Goal: Task Accomplishment & Management: Manage account settings

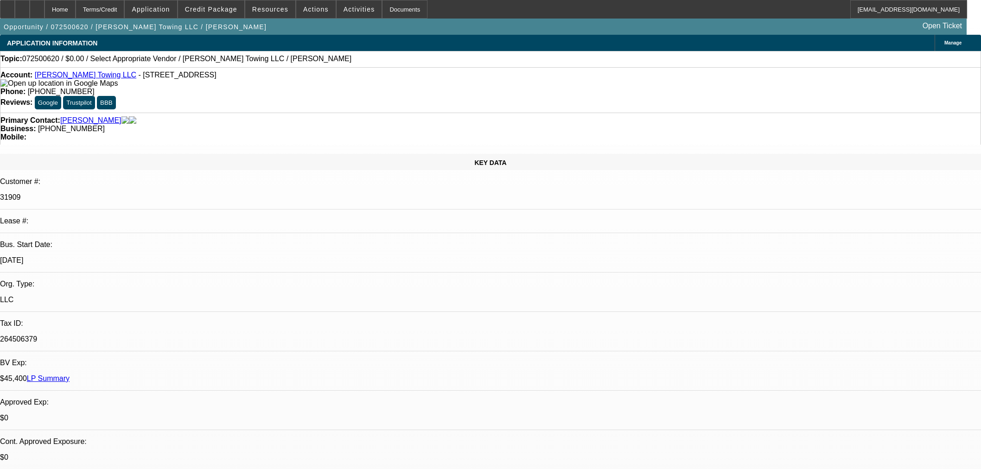
select select "0"
select select "2"
select select "0.1"
select select "4"
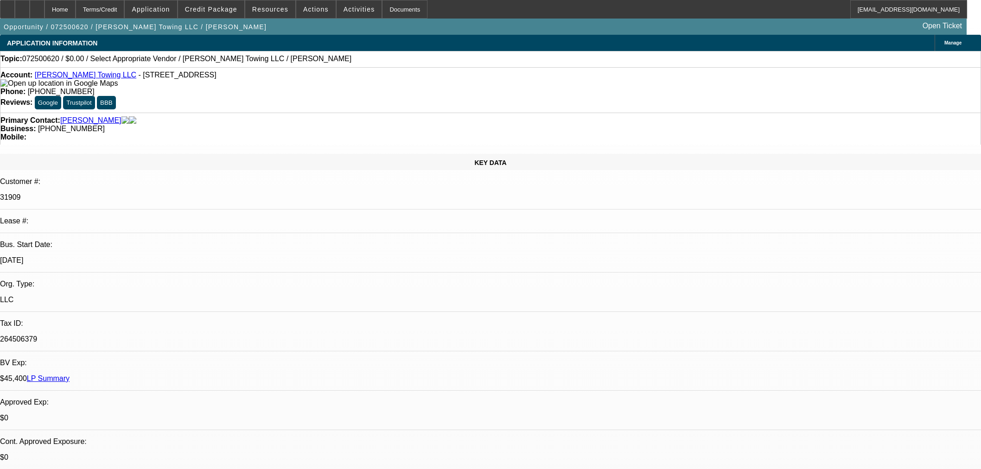
scroll to position [103, 0]
select select "0"
select select "3"
select select "0"
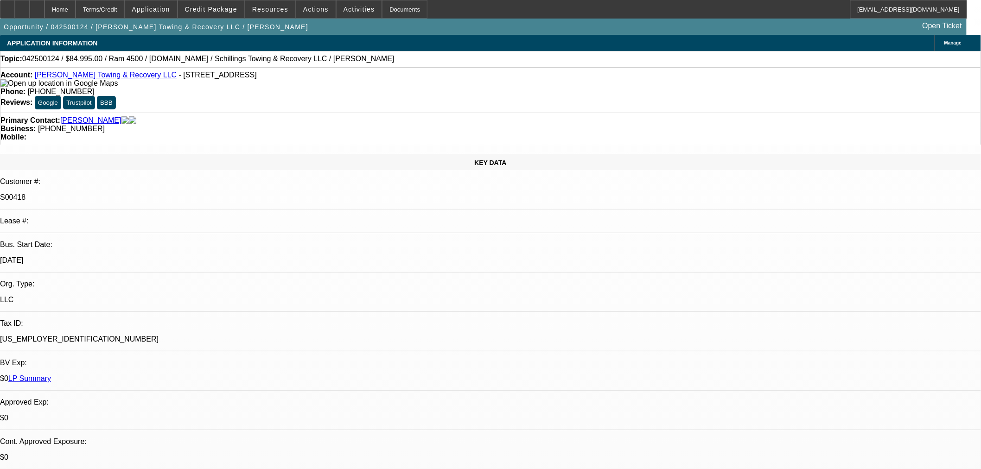
select select "6"
select select "0"
select select "3"
select select "0"
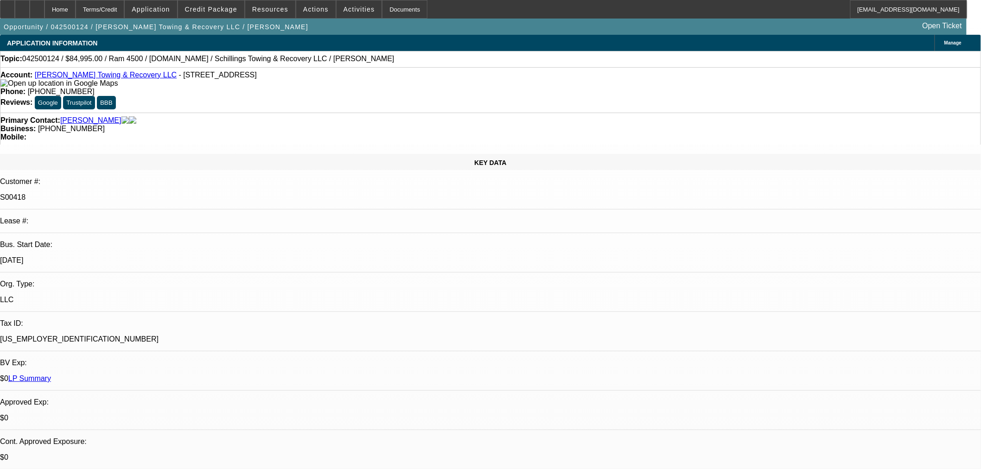
select select "6"
select select "0"
select select "3"
select select "0"
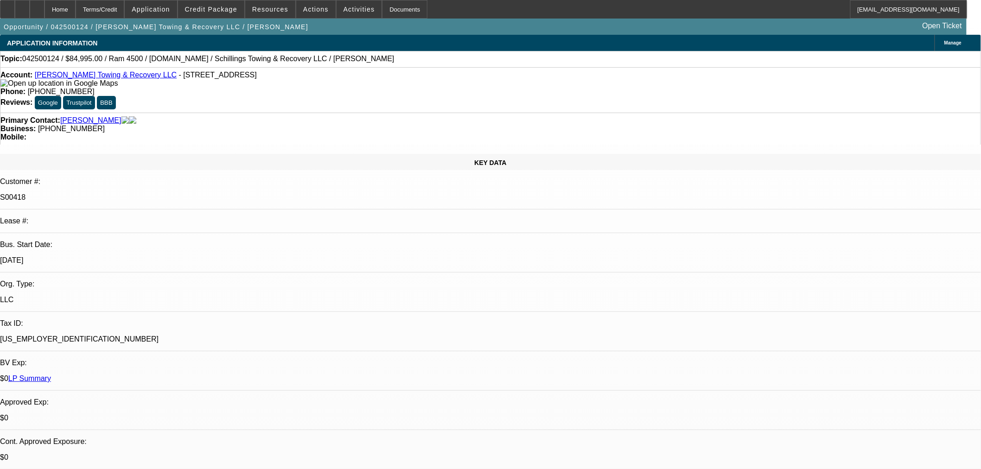
select select "6"
click at [216, 8] on span "Credit Package" at bounding box center [211, 9] width 52 height 7
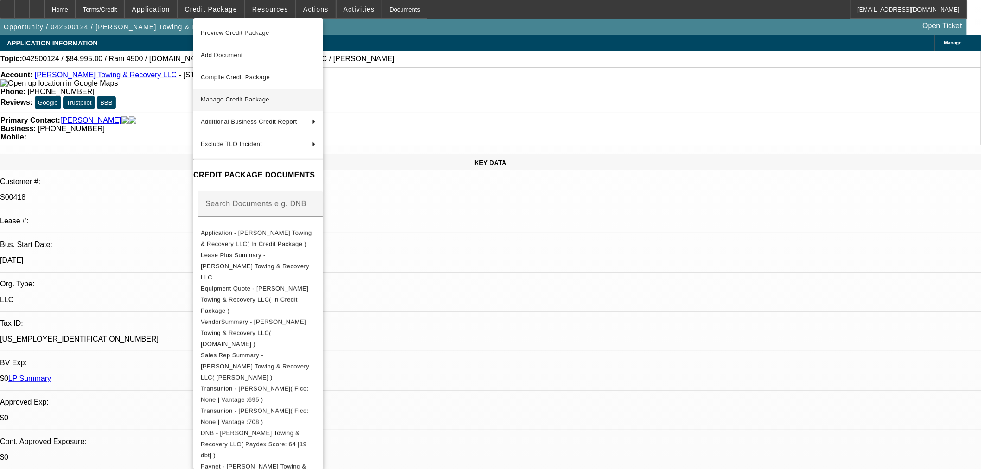
click at [260, 99] on span "Manage Credit Package" at bounding box center [235, 99] width 69 height 7
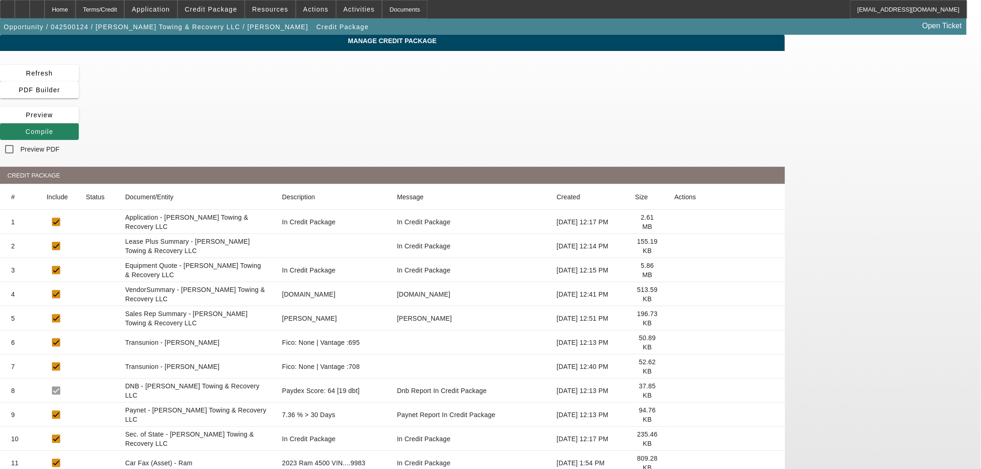
click at [675, 343] on icon at bounding box center [675, 343] width 0 height 0
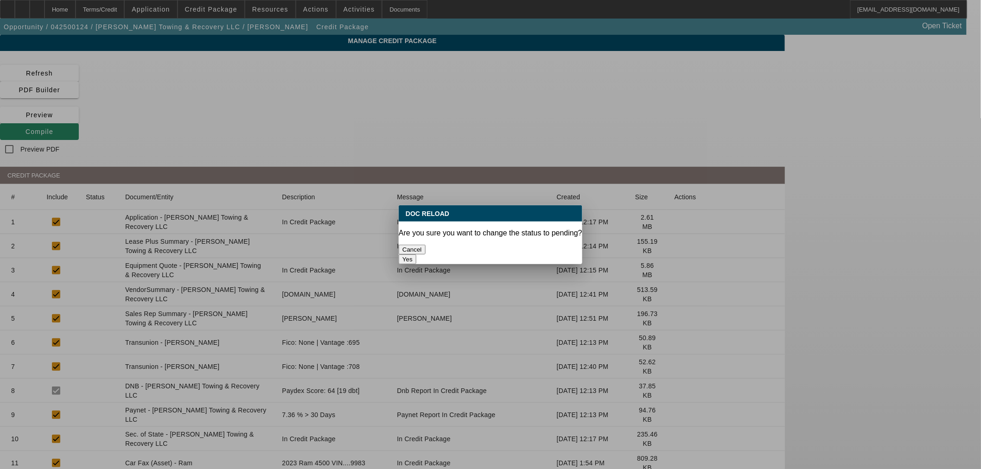
click at [416, 255] on button "Yes" at bounding box center [408, 260] width 18 height 10
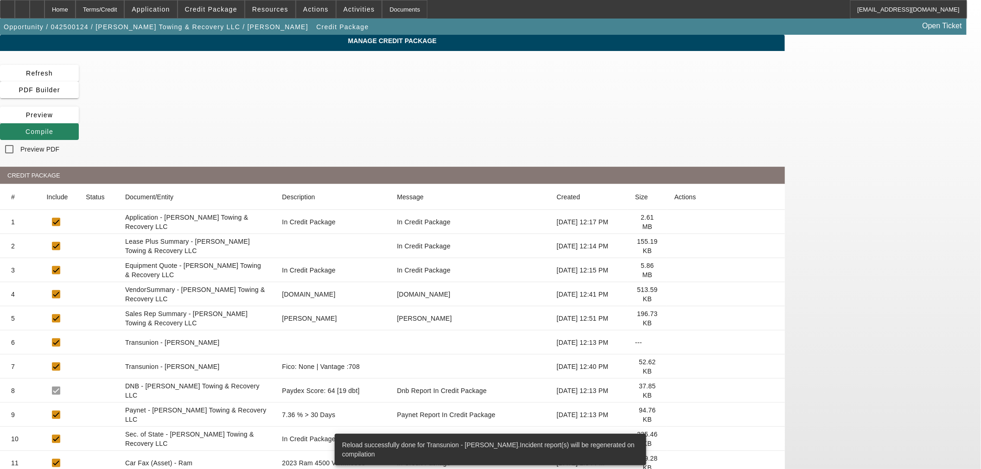
click at [675, 367] on icon at bounding box center [675, 367] width 0 height 0
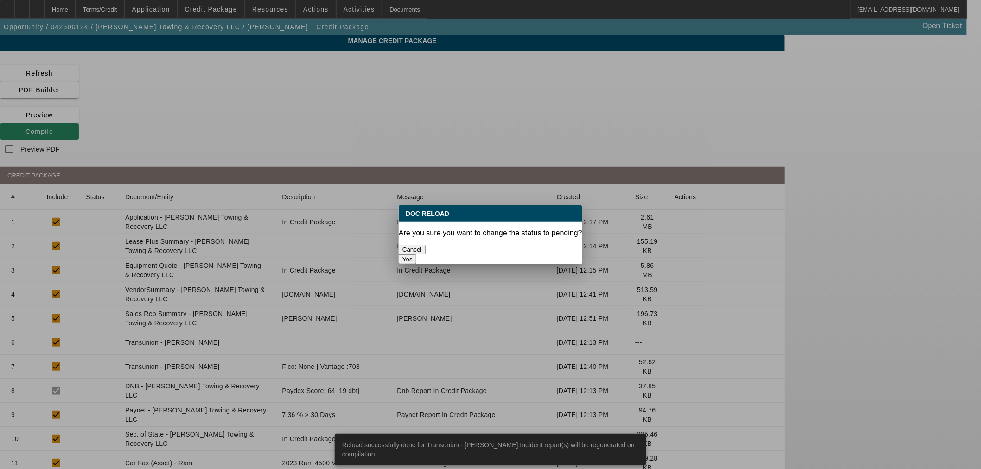
click at [416, 255] on button "Yes" at bounding box center [408, 260] width 18 height 10
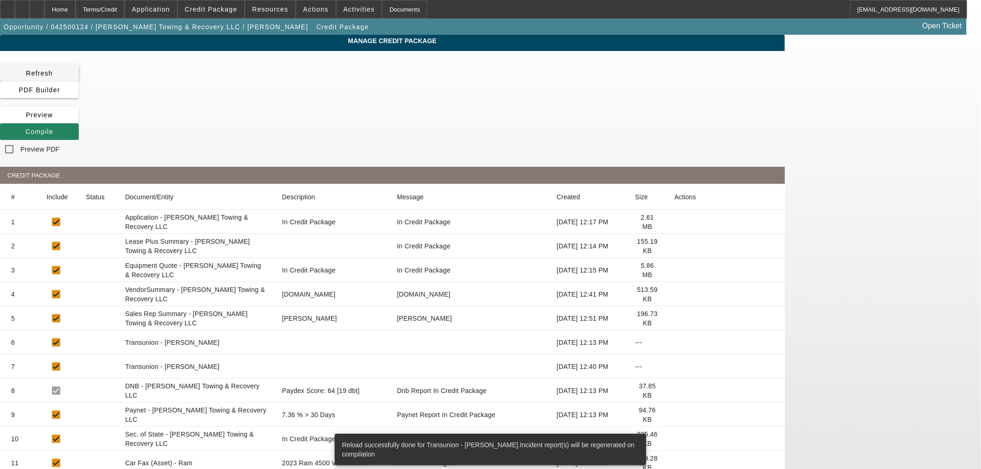
click at [53, 73] on span "Refresh" at bounding box center [39, 73] width 27 height 7
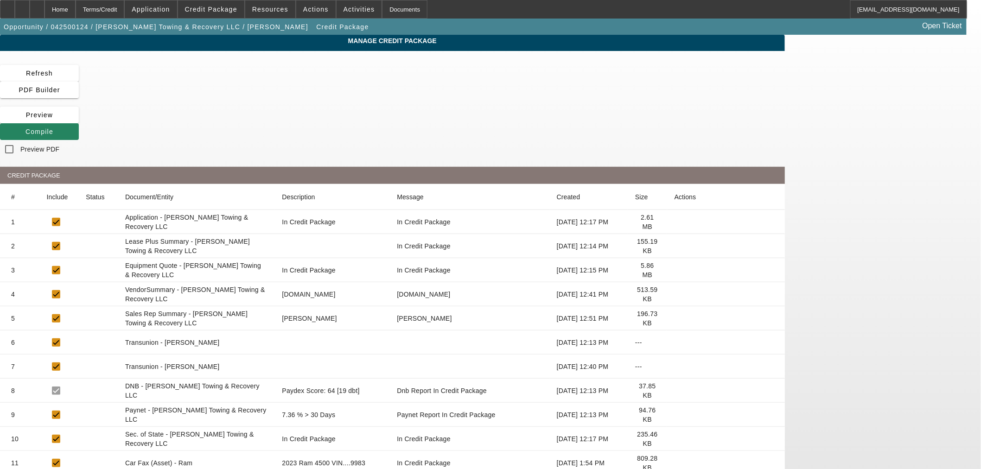
click at [675, 246] on icon at bounding box center [675, 246] width 0 height 0
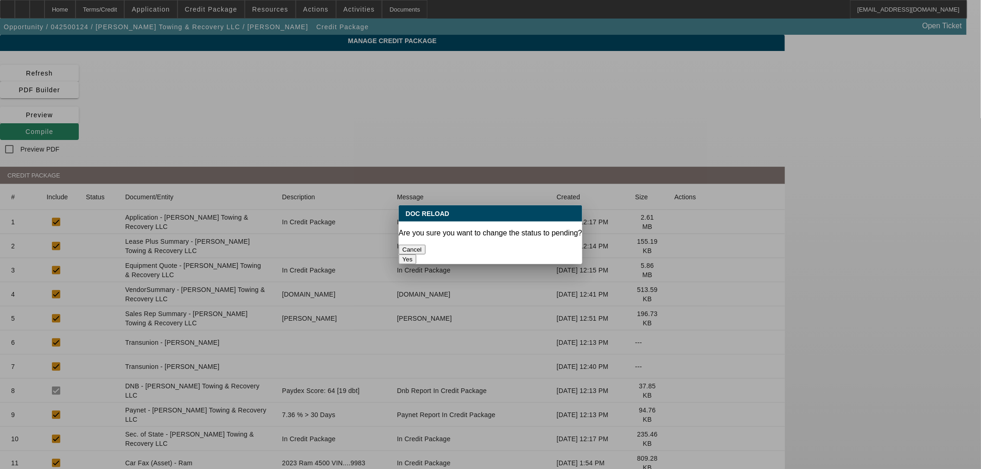
click at [416, 255] on button "Yes" at bounding box center [408, 260] width 18 height 10
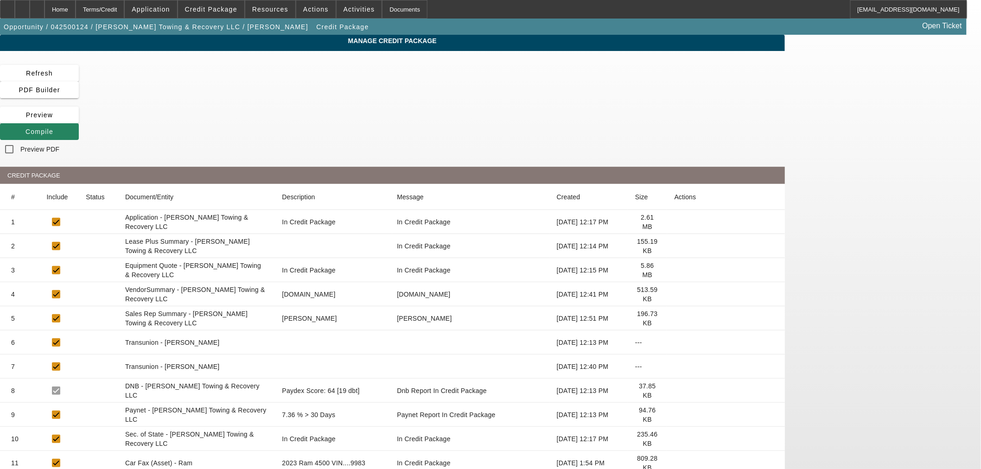
click at [675, 294] on icon at bounding box center [675, 294] width 0 height 0
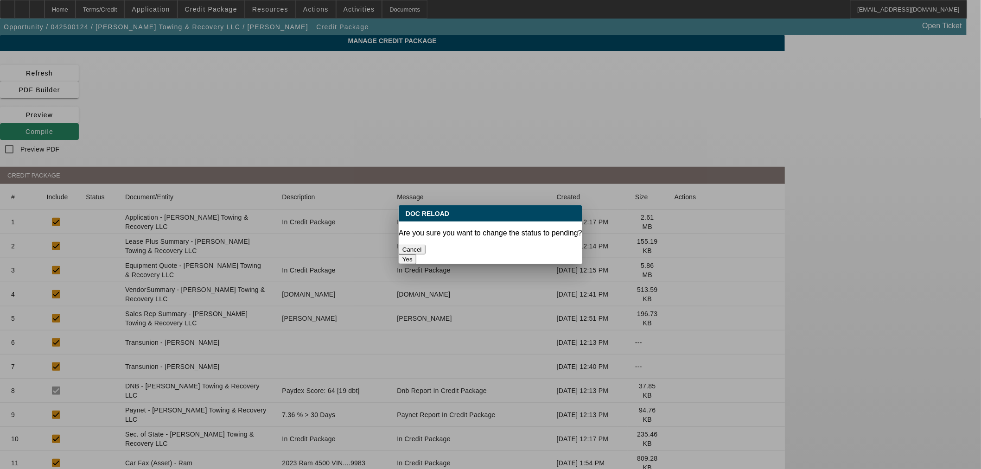
click at [416, 255] on button "Yes" at bounding box center [408, 260] width 18 height 10
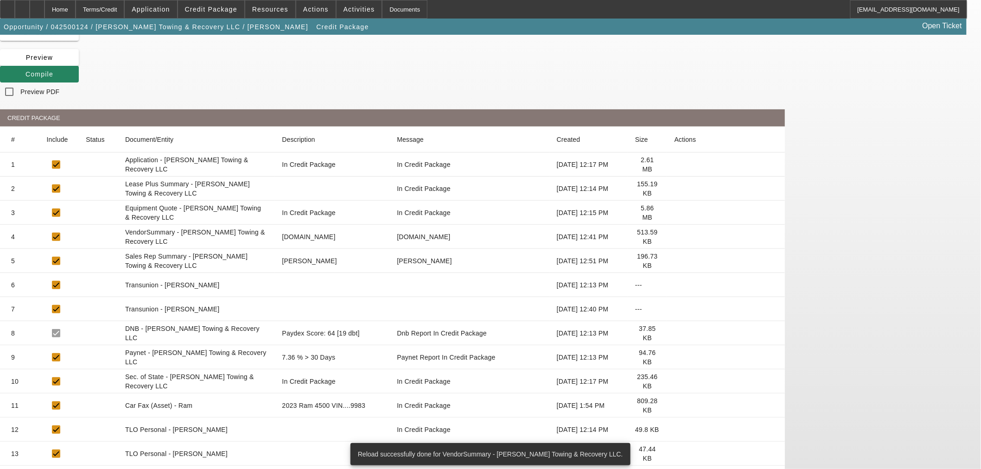
scroll to position [103, 0]
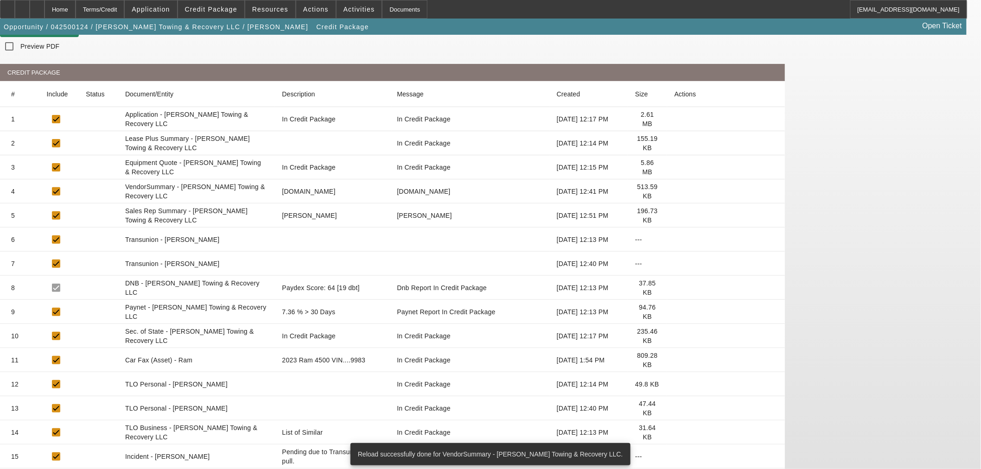
click at [675, 288] on icon at bounding box center [675, 288] width 0 height 0
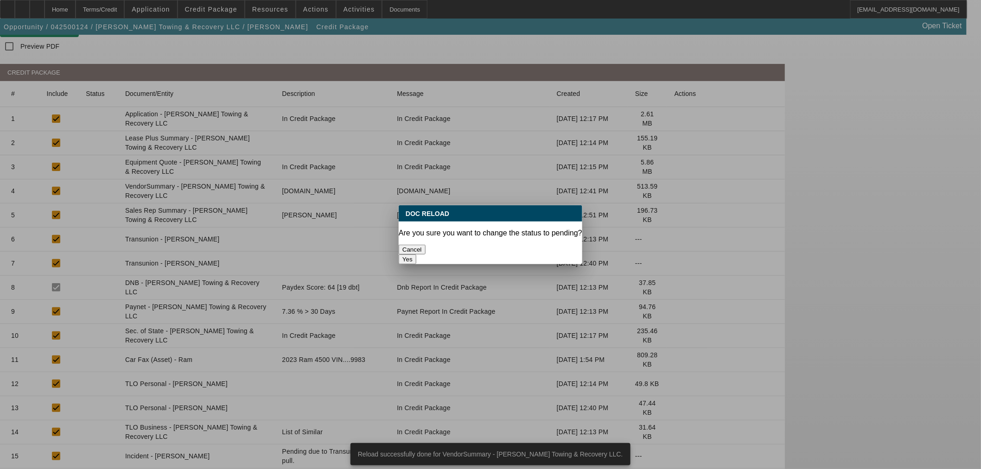
scroll to position [0, 0]
click at [416, 255] on button "Yes" at bounding box center [408, 260] width 18 height 10
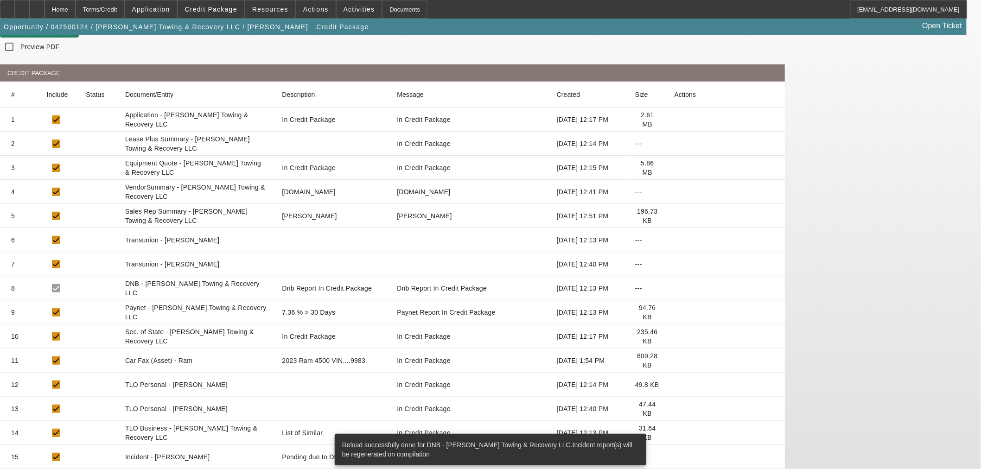
scroll to position [103, 0]
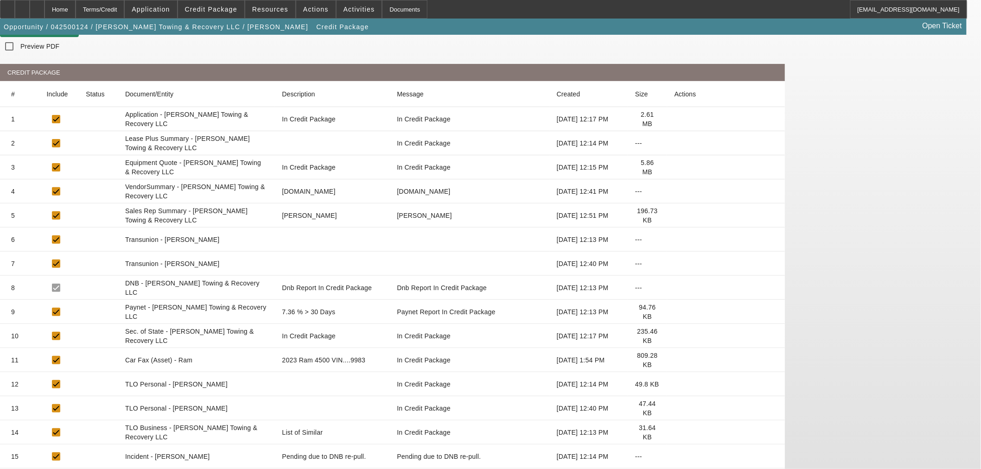
click at [675, 312] on icon at bounding box center [675, 312] width 0 height 0
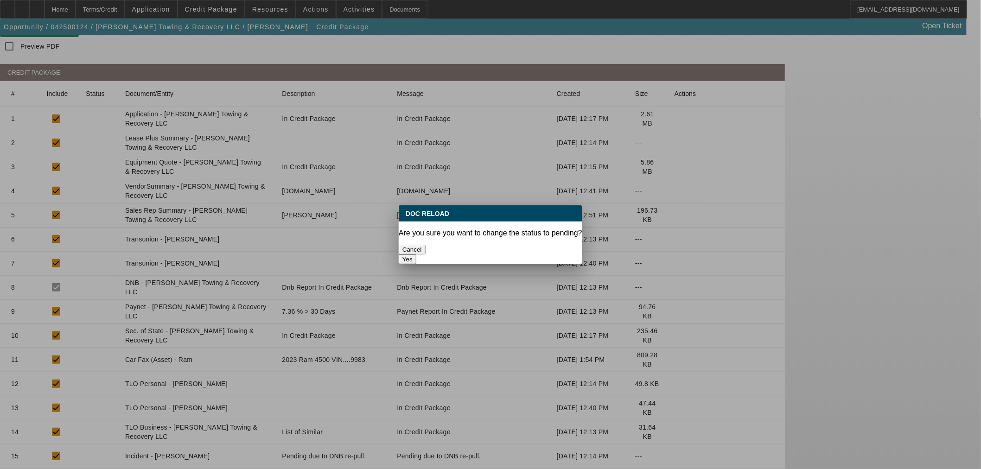
scroll to position [0, 0]
click at [416, 255] on button "Yes" at bounding box center [408, 260] width 18 height 10
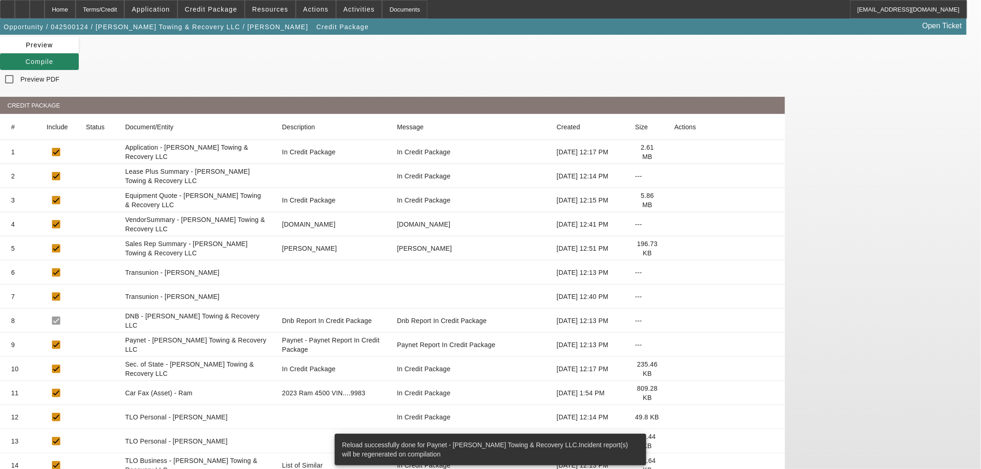
scroll to position [136, 0]
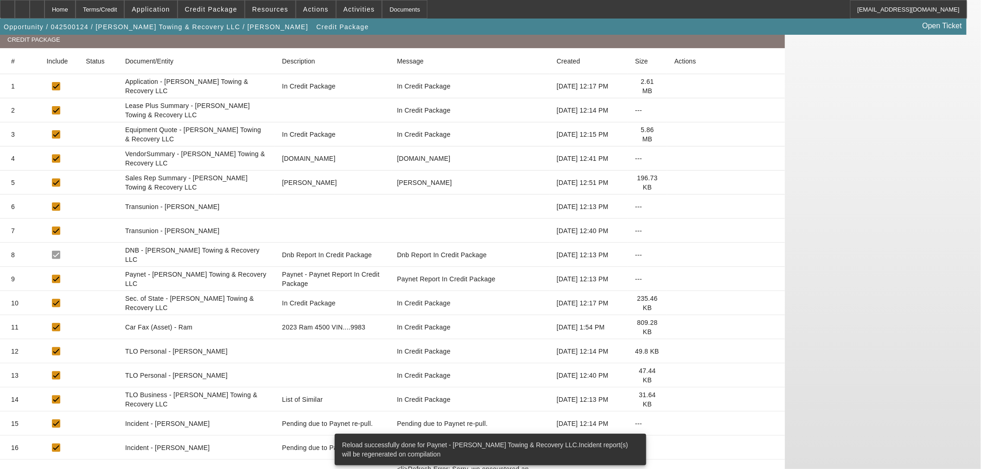
click at [675, 351] on icon at bounding box center [675, 351] width 0 height 0
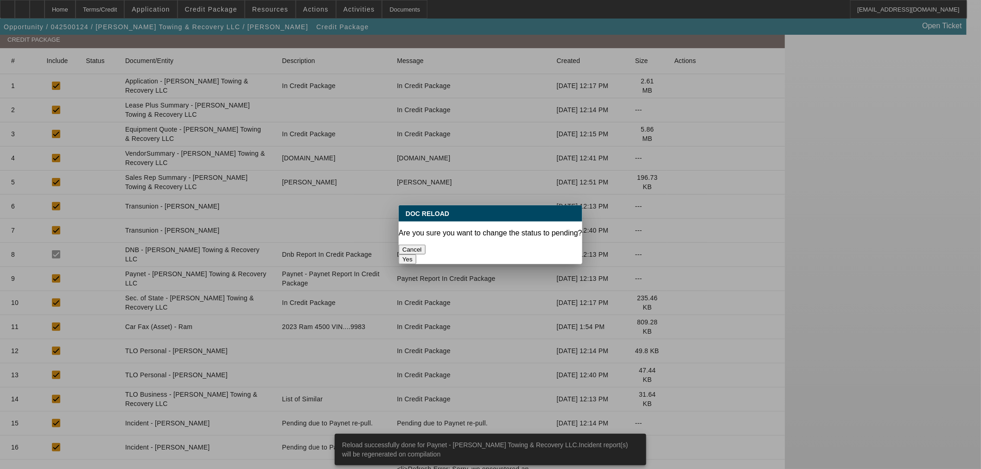
scroll to position [0, 0]
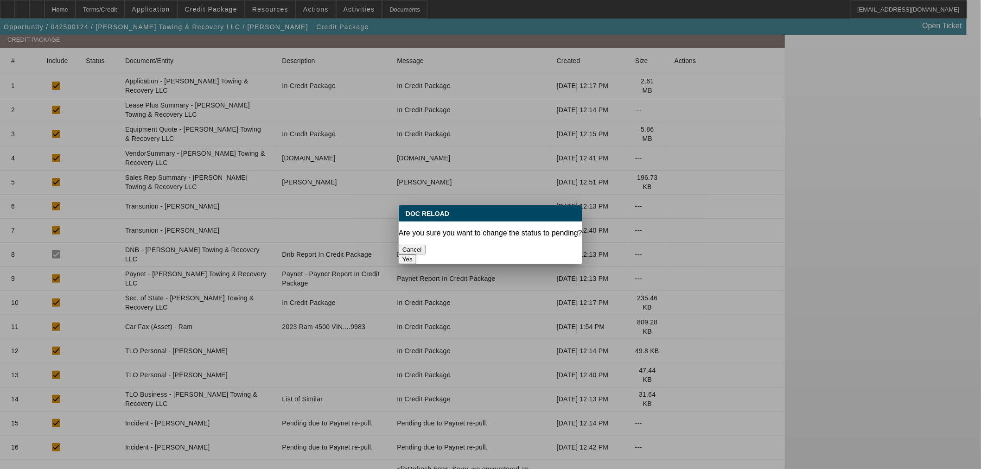
click at [416, 255] on button "Yes" at bounding box center [408, 260] width 18 height 10
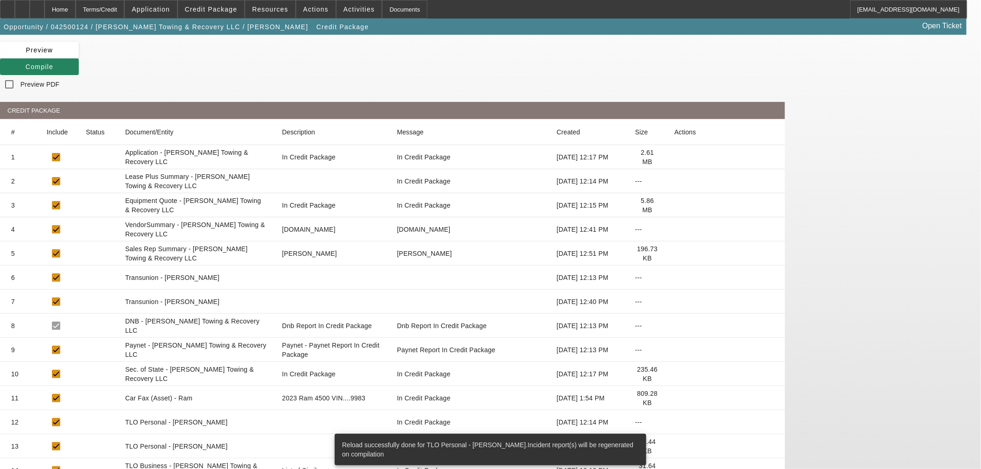
scroll to position [136, 0]
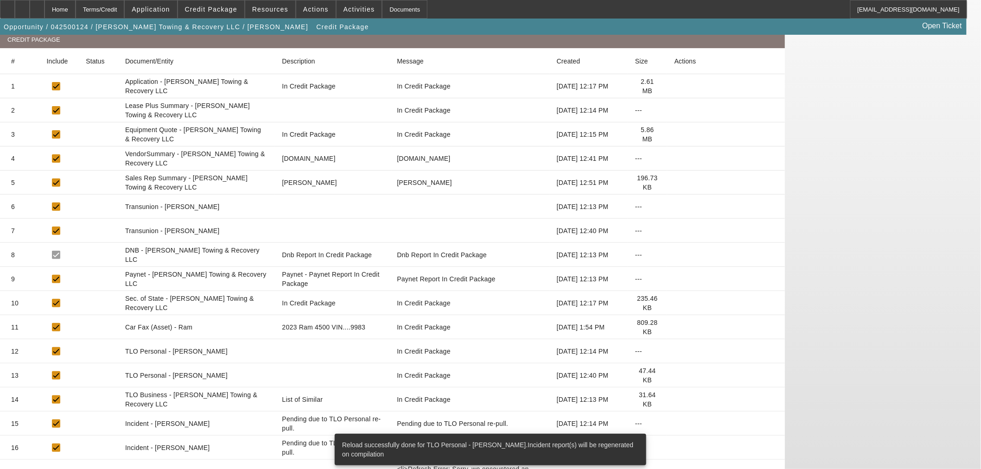
click at [675, 375] on icon at bounding box center [675, 375] width 0 height 0
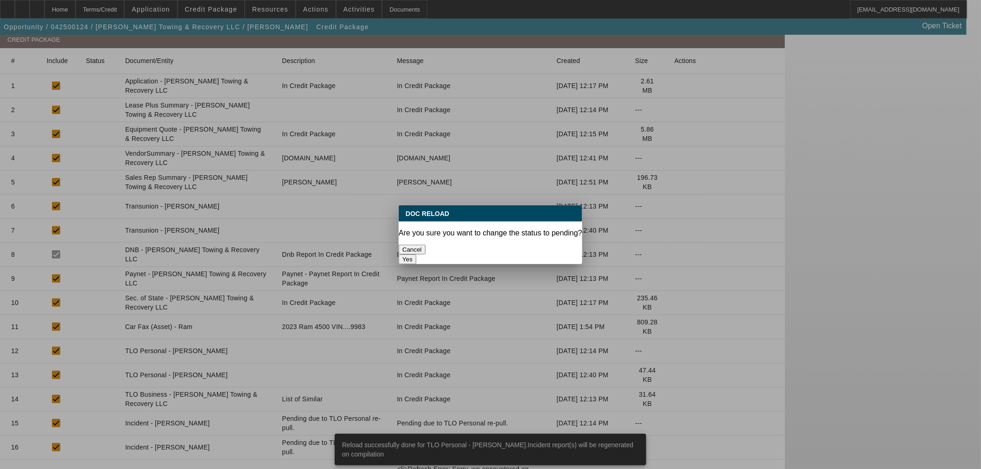
scroll to position [0, 0]
click at [416, 255] on button "Yes" at bounding box center [408, 260] width 18 height 10
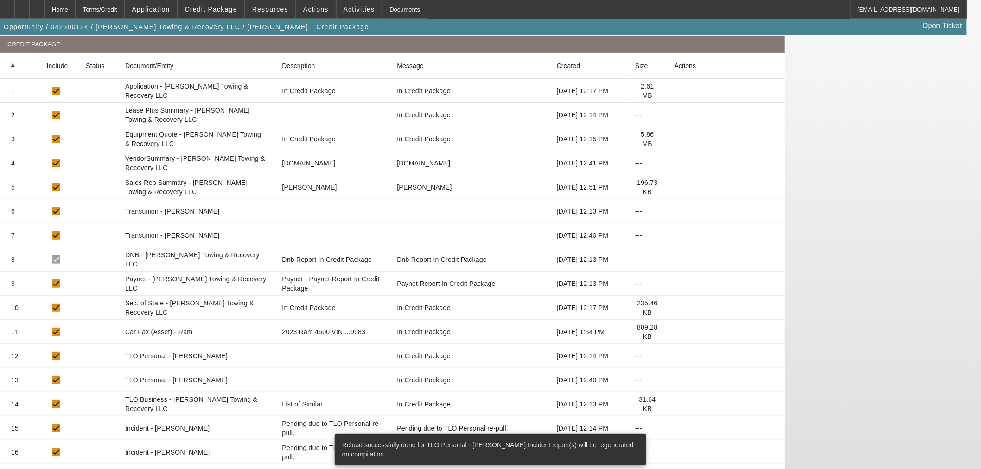
scroll to position [136, 0]
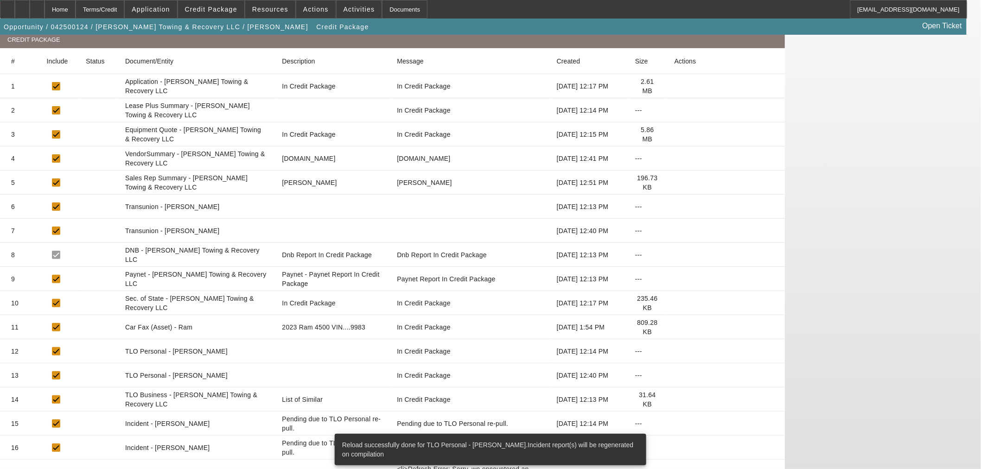
click at [675, 400] on icon at bounding box center [675, 400] width 0 height 0
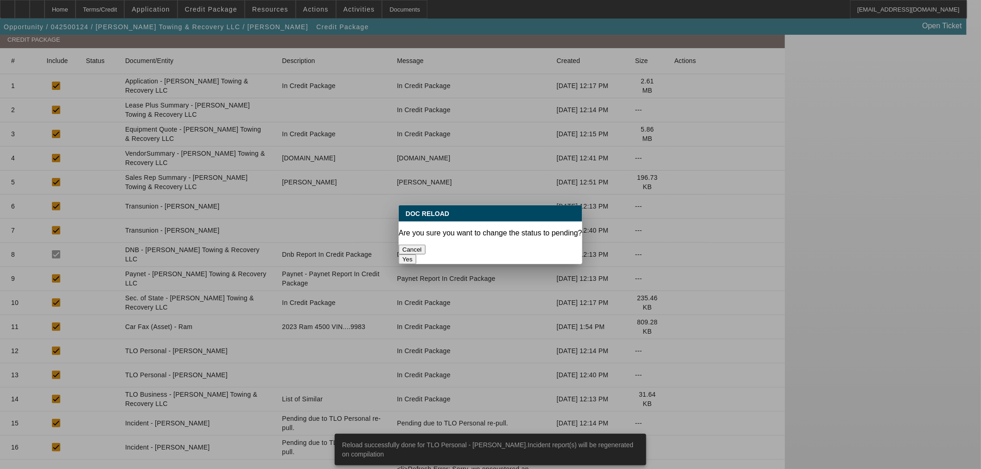
click at [416, 255] on button "Yes" at bounding box center [408, 260] width 18 height 10
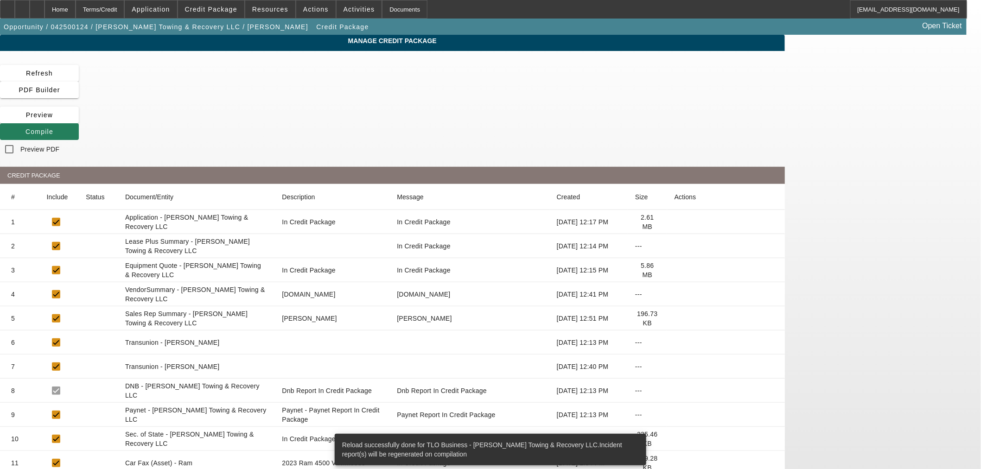
click at [53, 128] on span "Compile" at bounding box center [39, 131] width 28 height 7
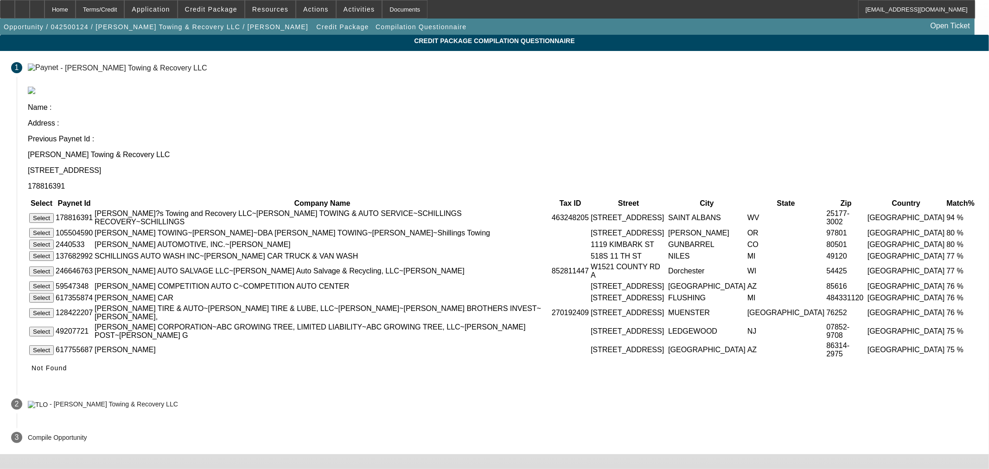
click at [54, 213] on button "Select" at bounding box center [41, 218] width 25 height 10
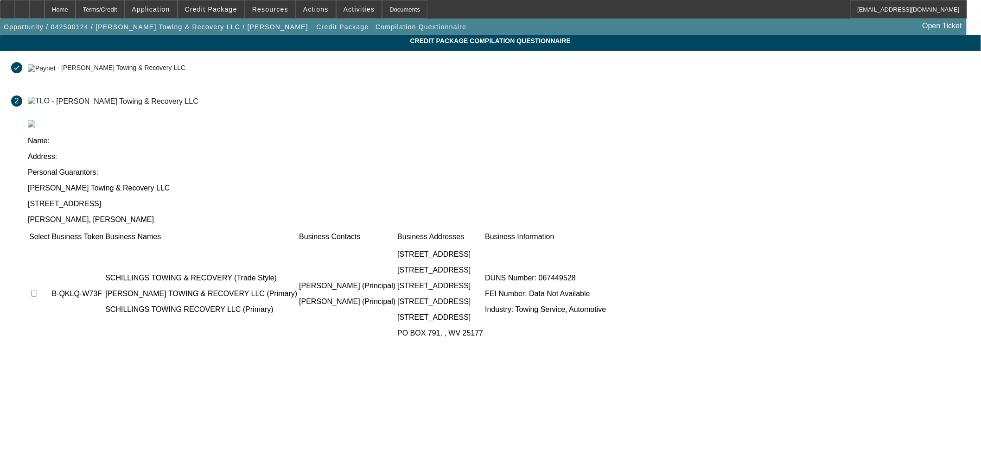
drag, startPoint x: 250, startPoint y: 185, endPoint x: 249, endPoint y: 200, distance: 15.8
click at [37, 291] on input "checkbox" at bounding box center [34, 294] width 6 height 6
checkbox input "true"
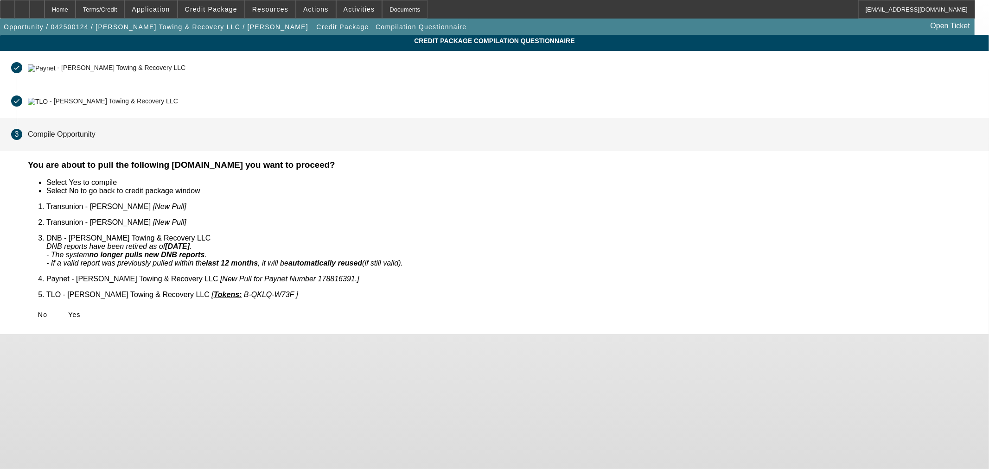
click at [81, 311] on span "Yes" at bounding box center [74, 314] width 13 height 7
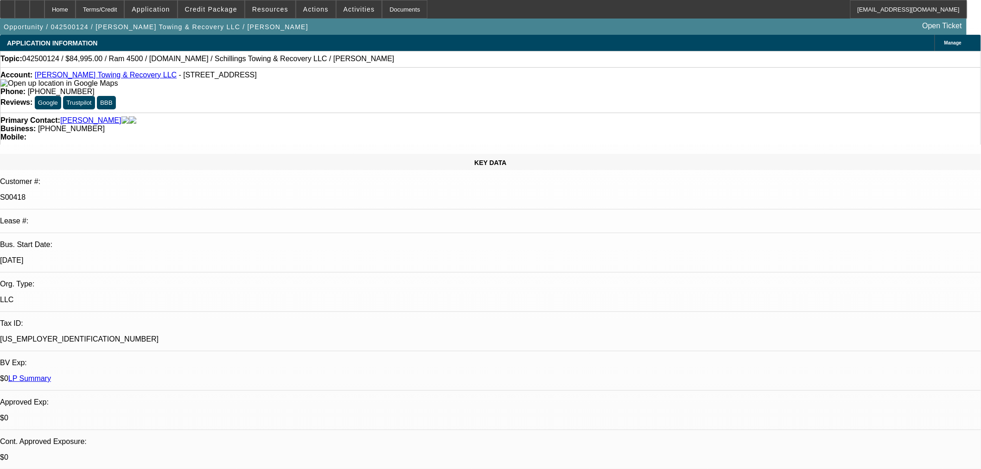
select select "0"
select select "3"
select select "0"
select select "6"
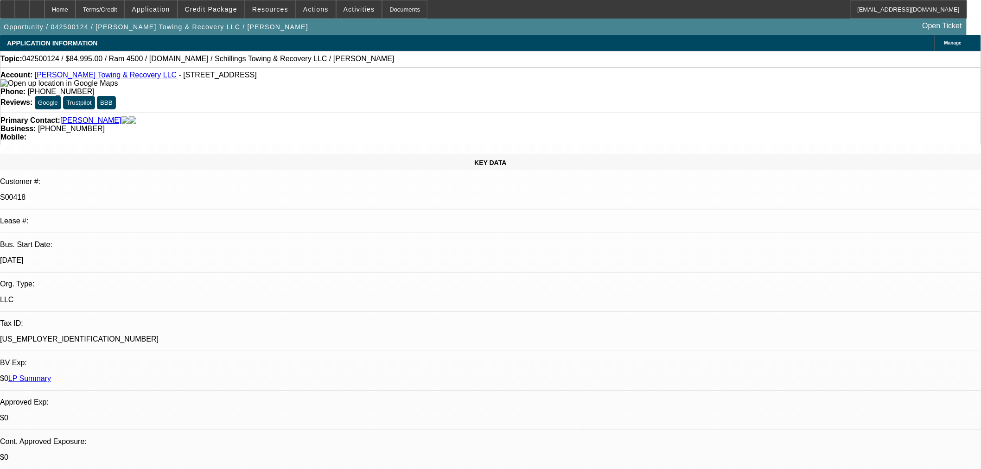
select select "0"
select select "3"
select select "0"
select select "6"
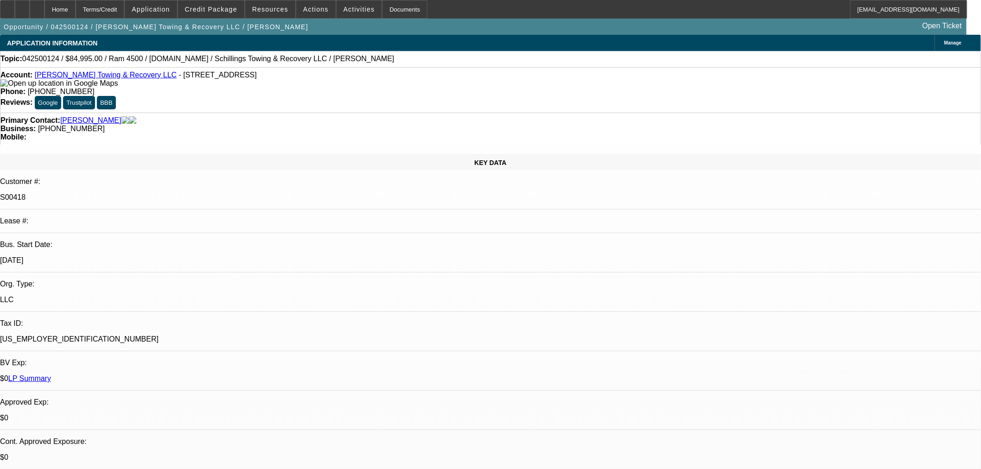
select select "0"
select select "3"
select select "0"
select select "6"
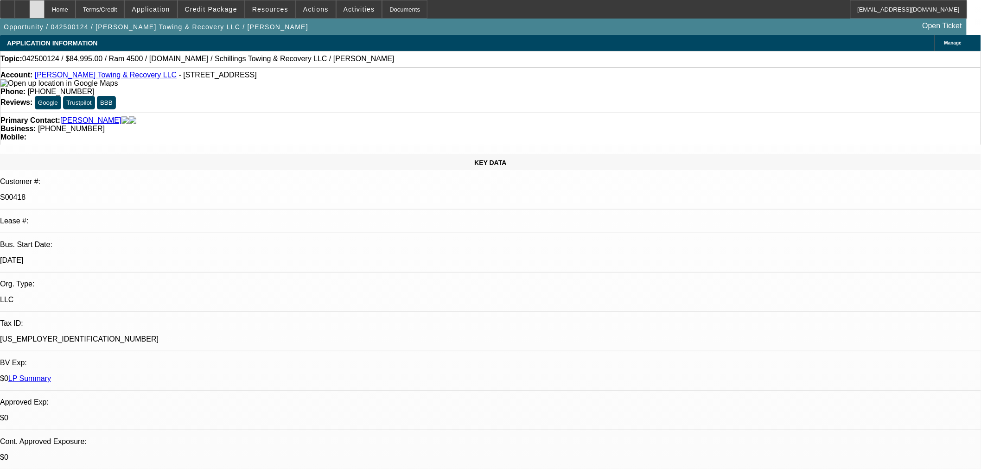
click at [37, 6] on icon at bounding box center [37, 6] width 0 height 0
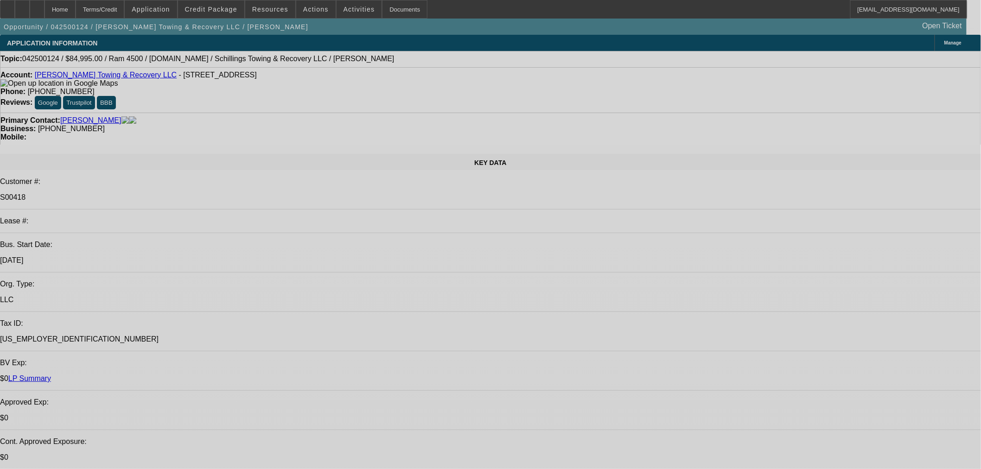
select select "0"
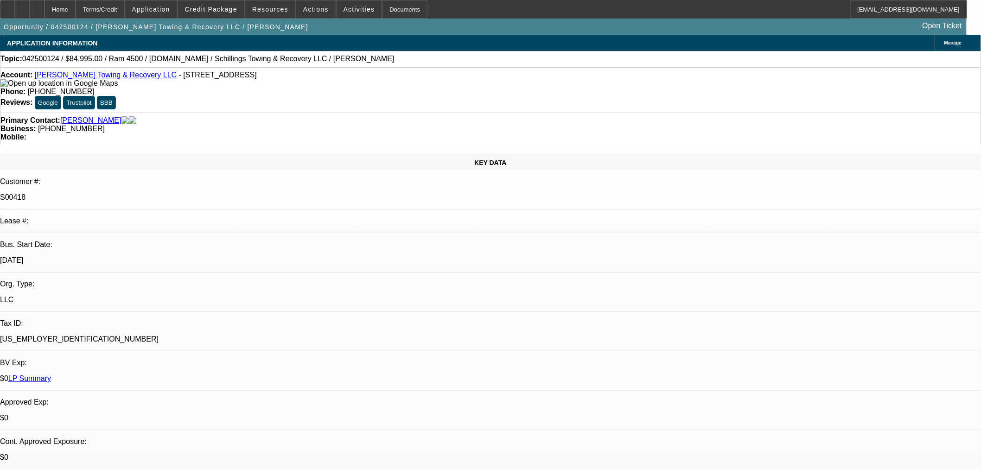
select select "0"
select select "3"
select select "0"
select select "6"
select select "0"
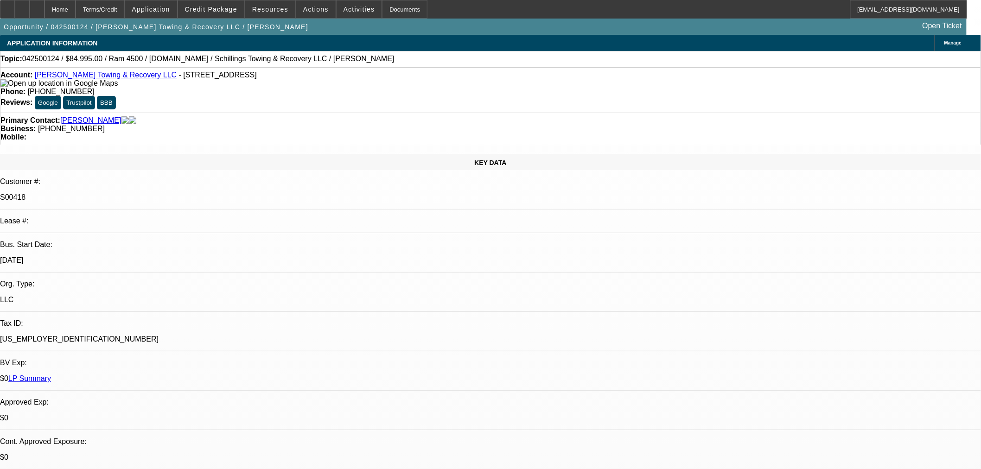
select select "0"
select select "3"
select select "0"
select select "6"
select select "0"
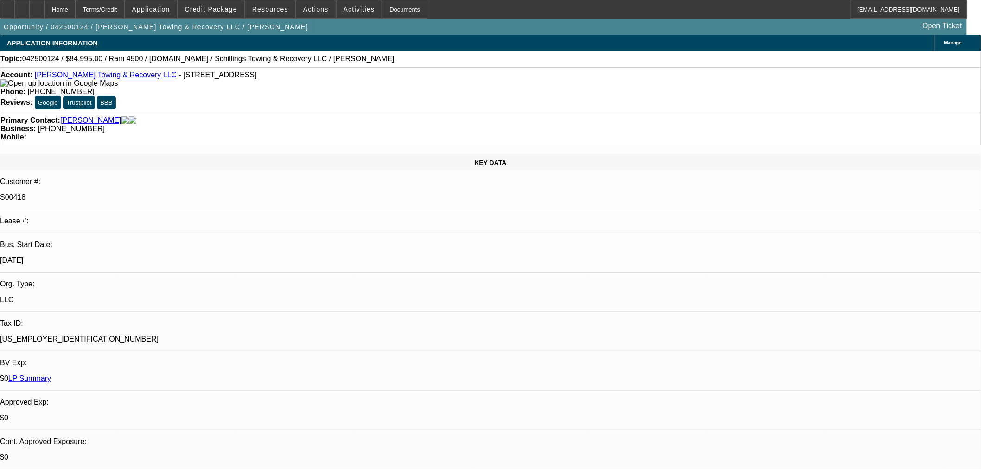
select select "0"
select select "3"
select select "0"
select select "6"
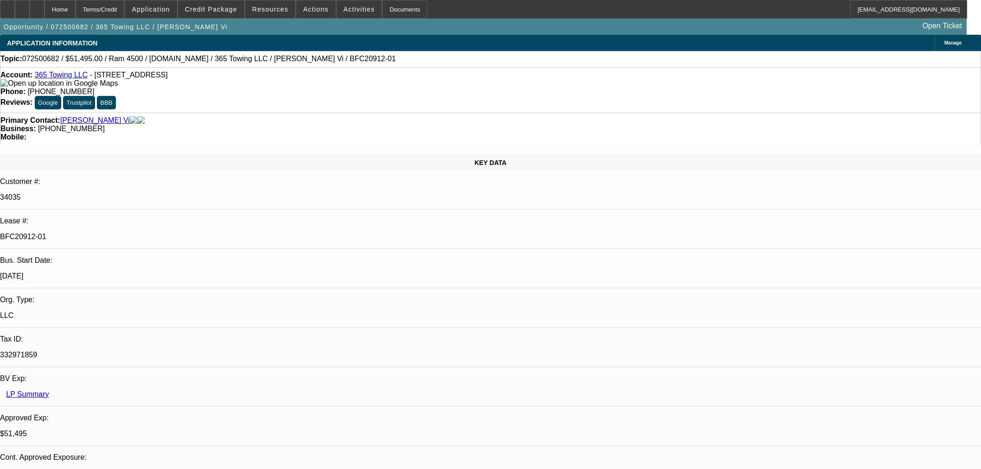
select select "0"
select select "2"
select select "0"
select select "6"
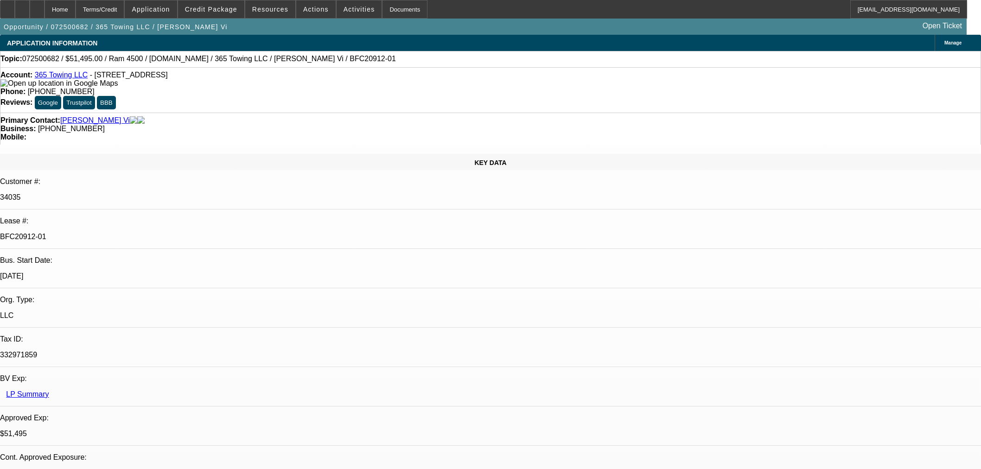
select select "0"
select select "2"
select select "0"
select select "6"
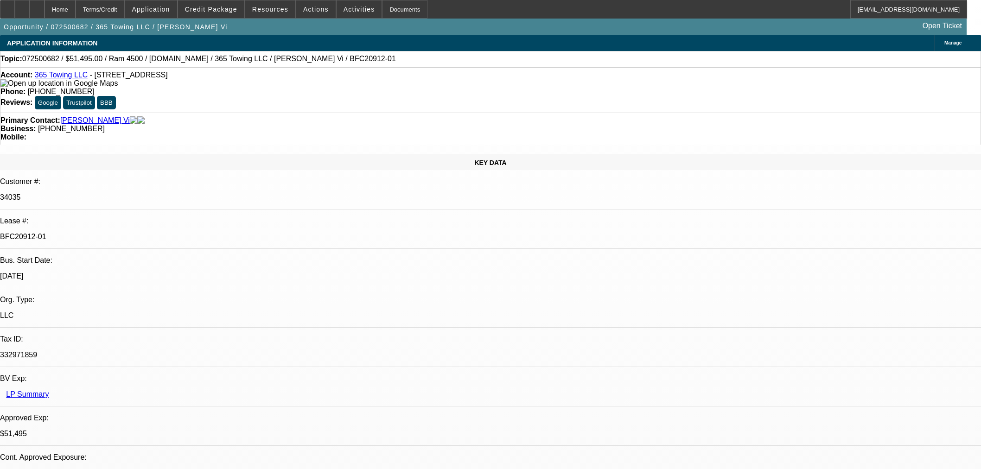
select select "0"
select select "2"
select select "0"
select select "6"
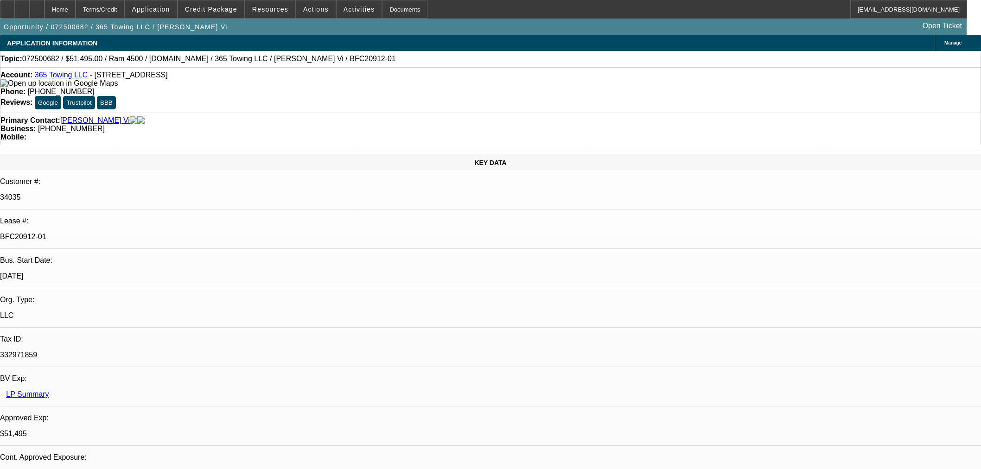
select select "0"
select select "2"
select select "0"
select select "6"
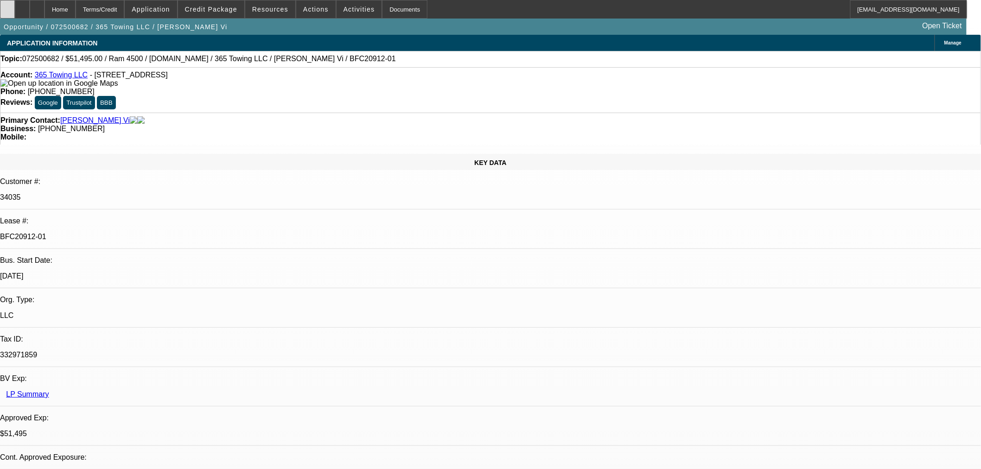
click at [13, 6] on div at bounding box center [7, 9] width 15 height 19
